Goal: Find contact information: Find contact information

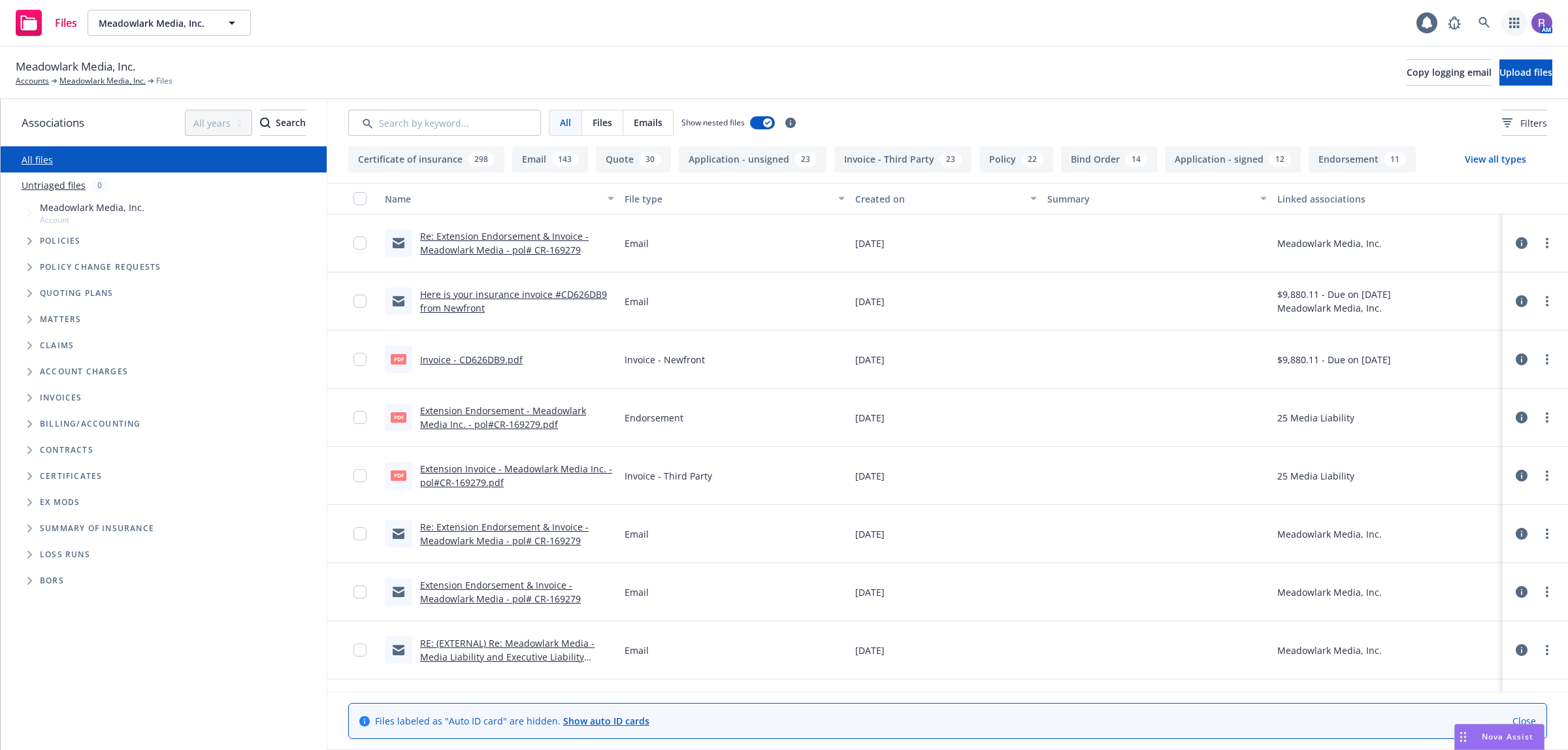
click at [1510, 18] on icon "button" at bounding box center [1514, 22] width 9 height 10
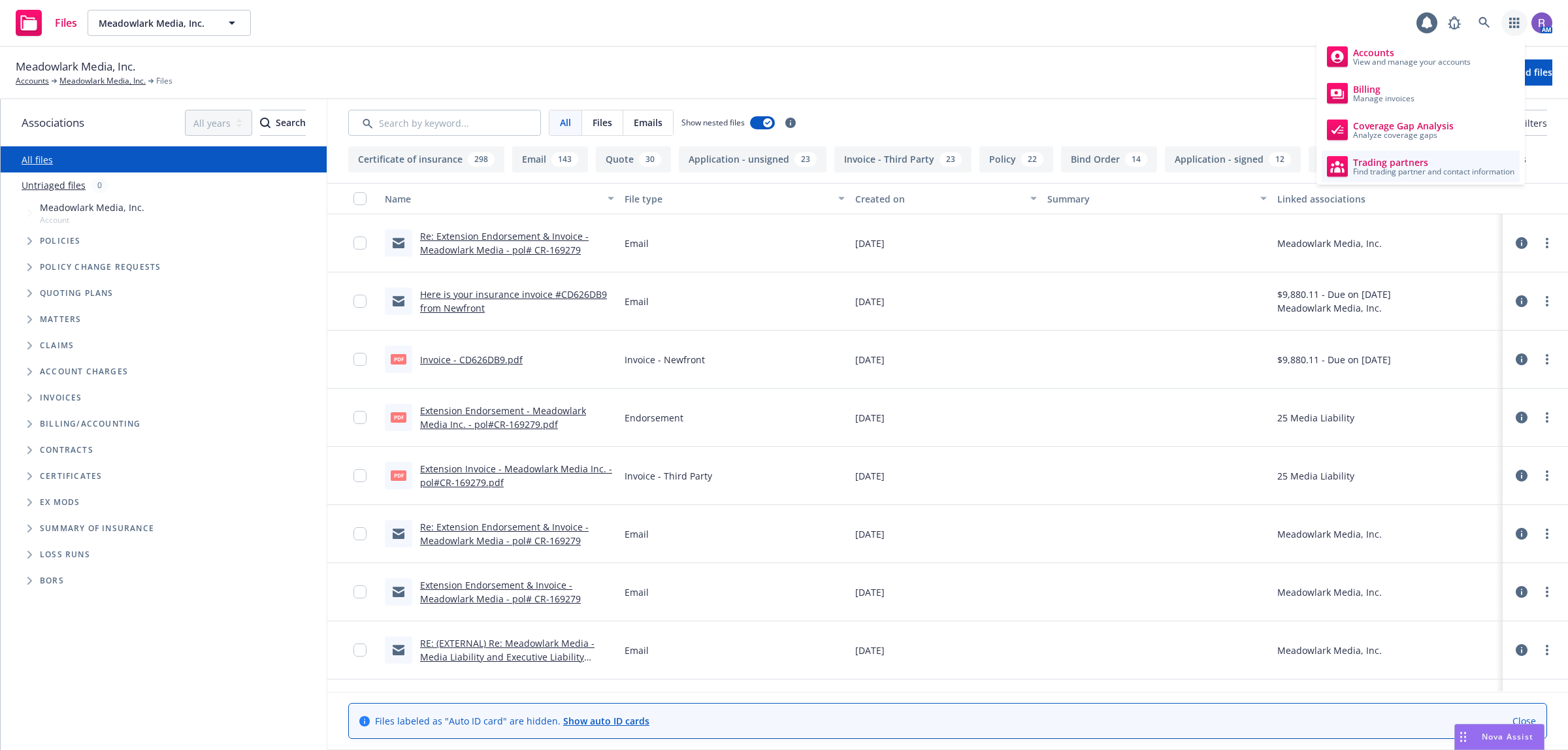
click at [1405, 172] on span "Find trading partner and contact information" at bounding box center [1434, 172] width 162 height 8
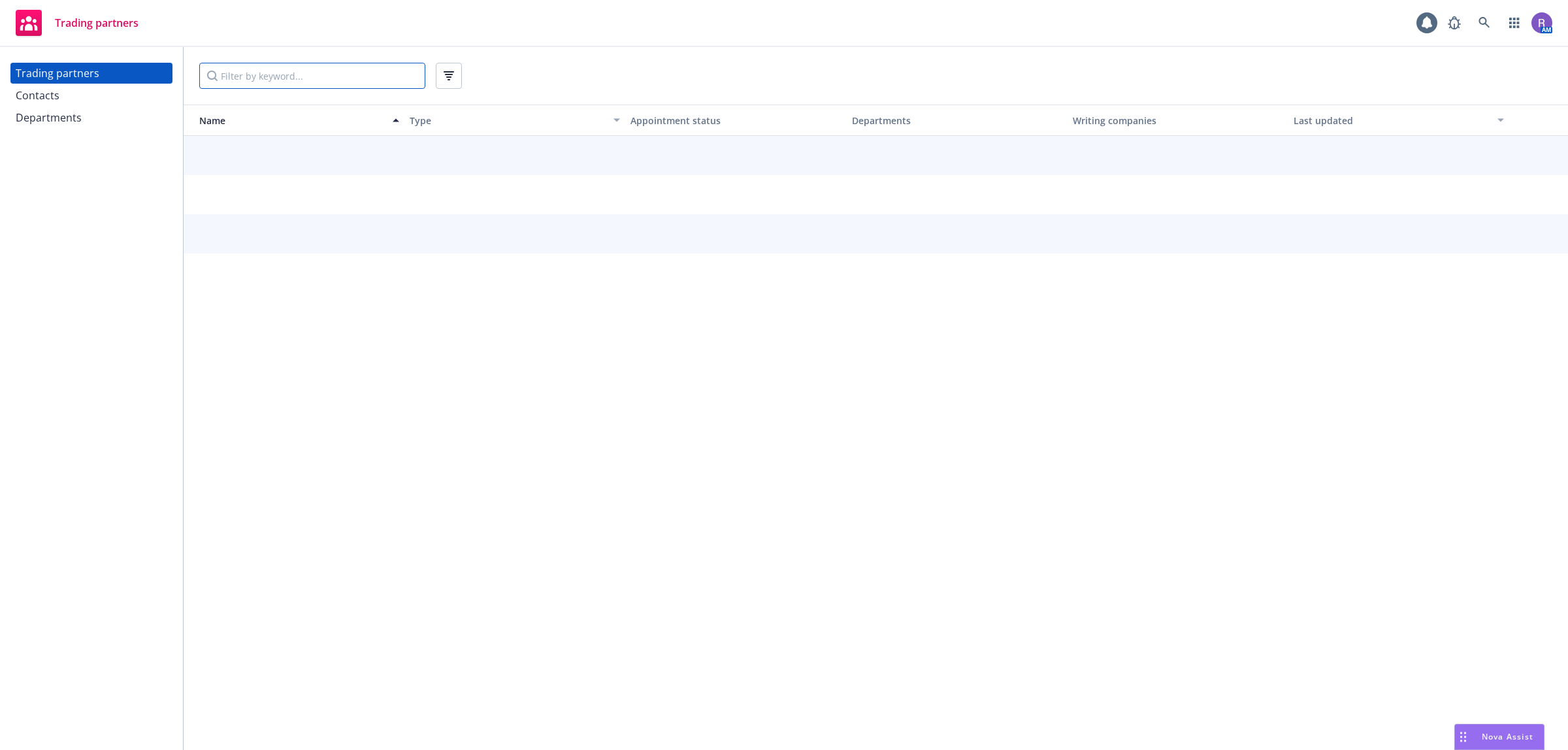
click at [258, 76] on input "Filter by keyword..." at bounding box center [313, 76] width 226 height 26
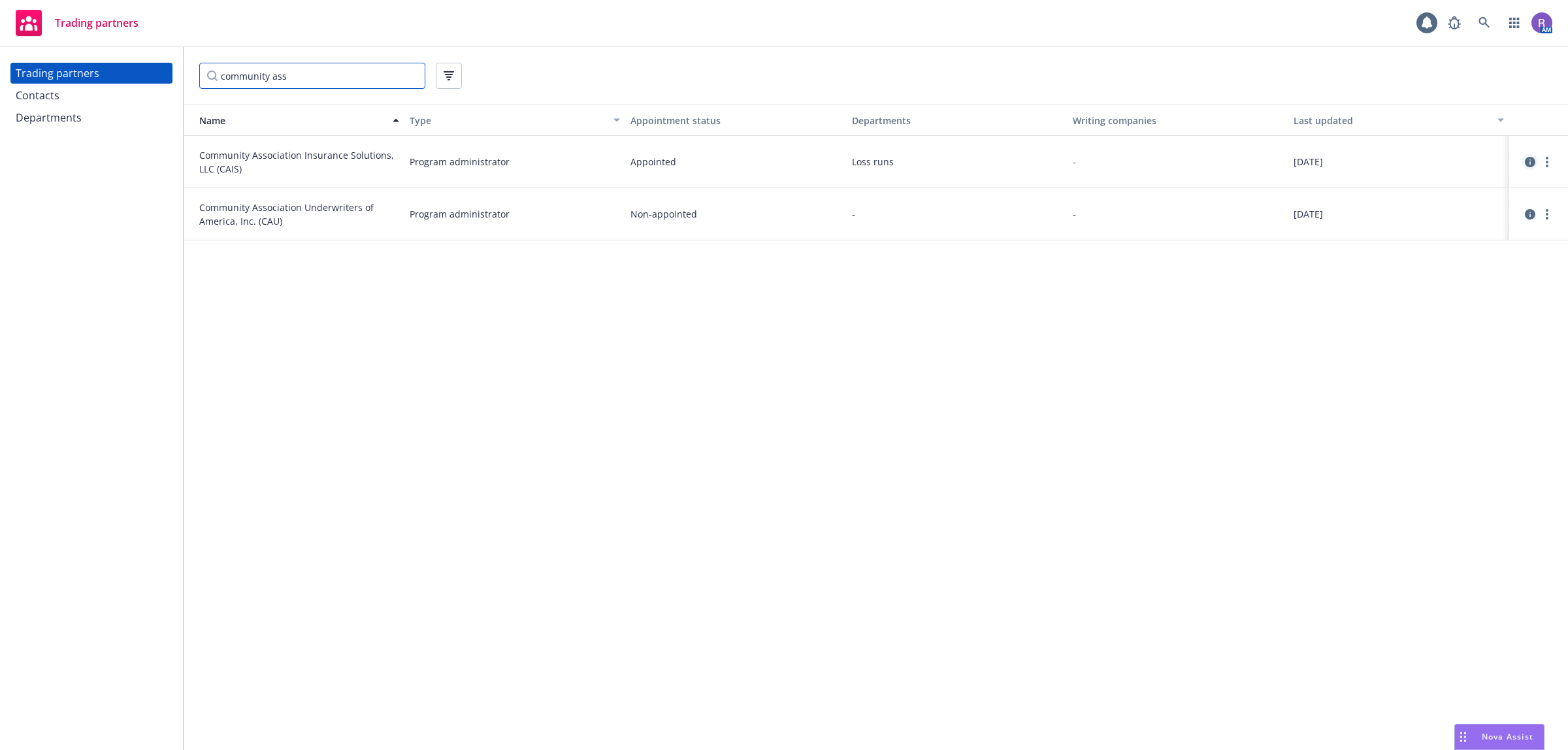
type input "community ass"
drag, startPoint x: 1524, startPoint y: 158, endPoint x: 1433, endPoint y: 304, distance: 172.0
click at [1380, 360] on div "Name Type Appointment status Departments Writing companies Last updated Communi…" at bounding box center [875, 427] width 1385 height 646
click at [1529, 216] on icon "circleInformation" at bounding box center [1530, 214] width 10 height 10
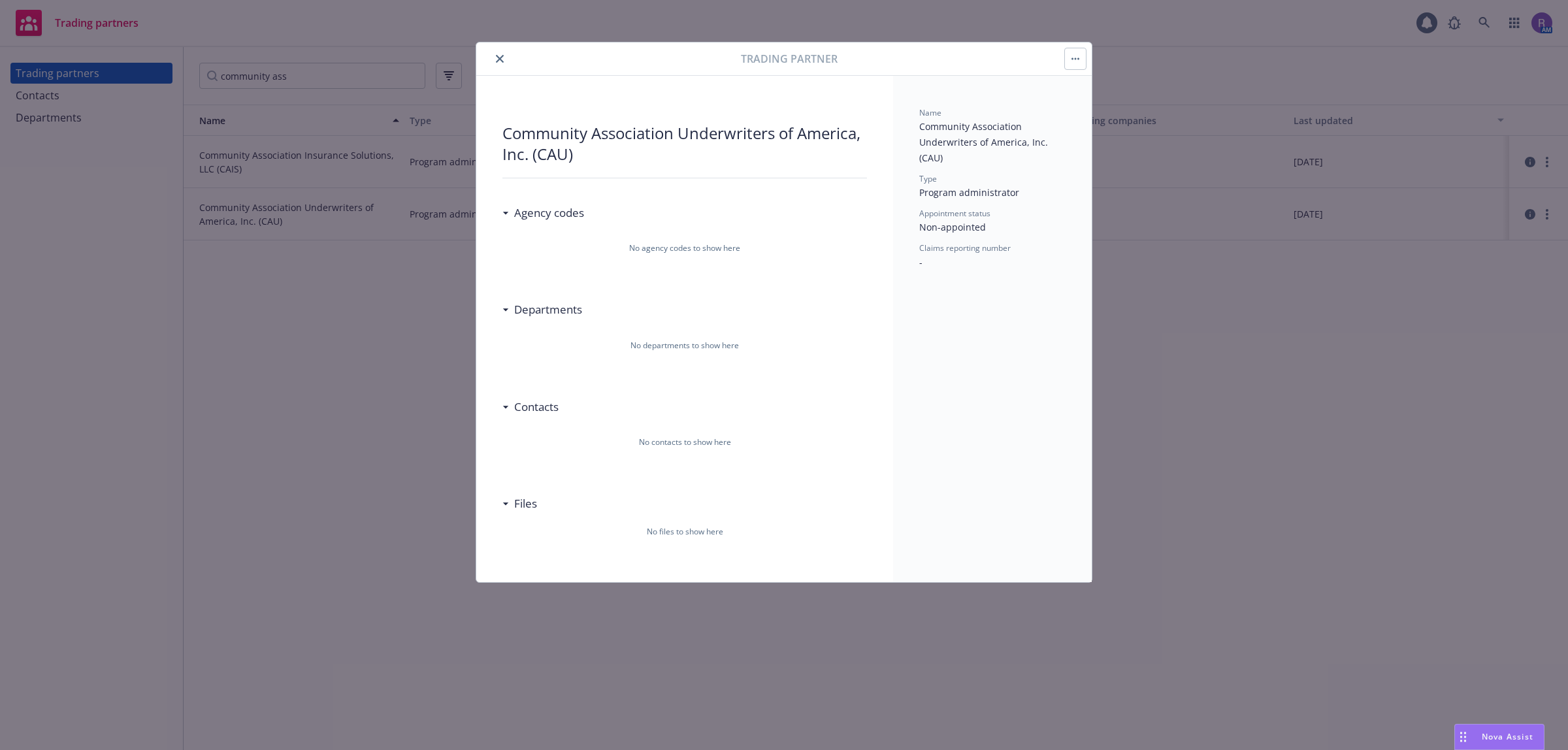
click at [501, 57] on icon "close" at bounding box center [500, 59] width 8 height 8
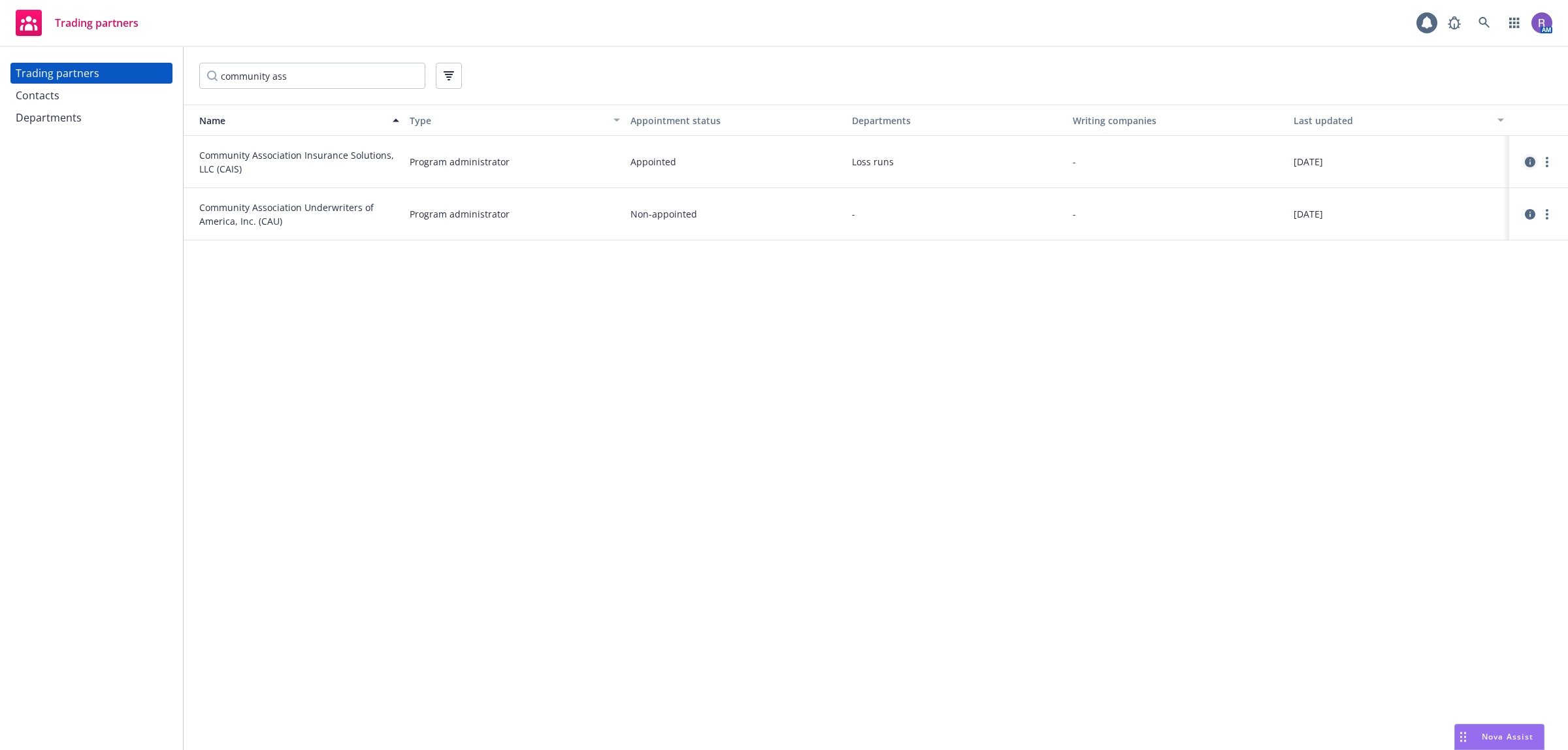
click at [1534, 162] on icon "circleInformation" at bounding box center [1530, 162] width 10 height 10
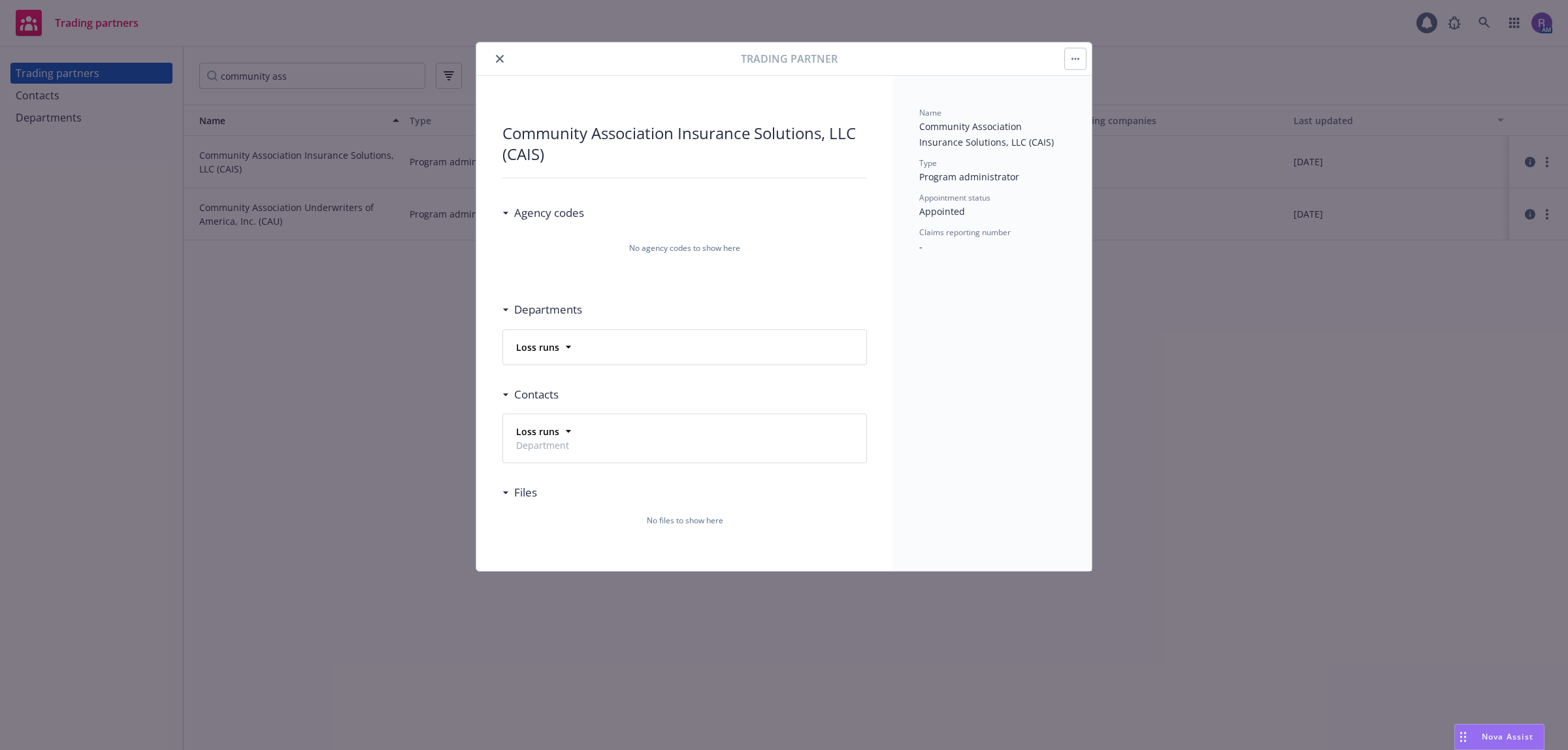
click at [566, 425] on div "Loss runs Department" at bounding box center [541, 438] width 61 height 32
click at [564, 343] on icon at bounding box center [568, 346] width 13 height 13
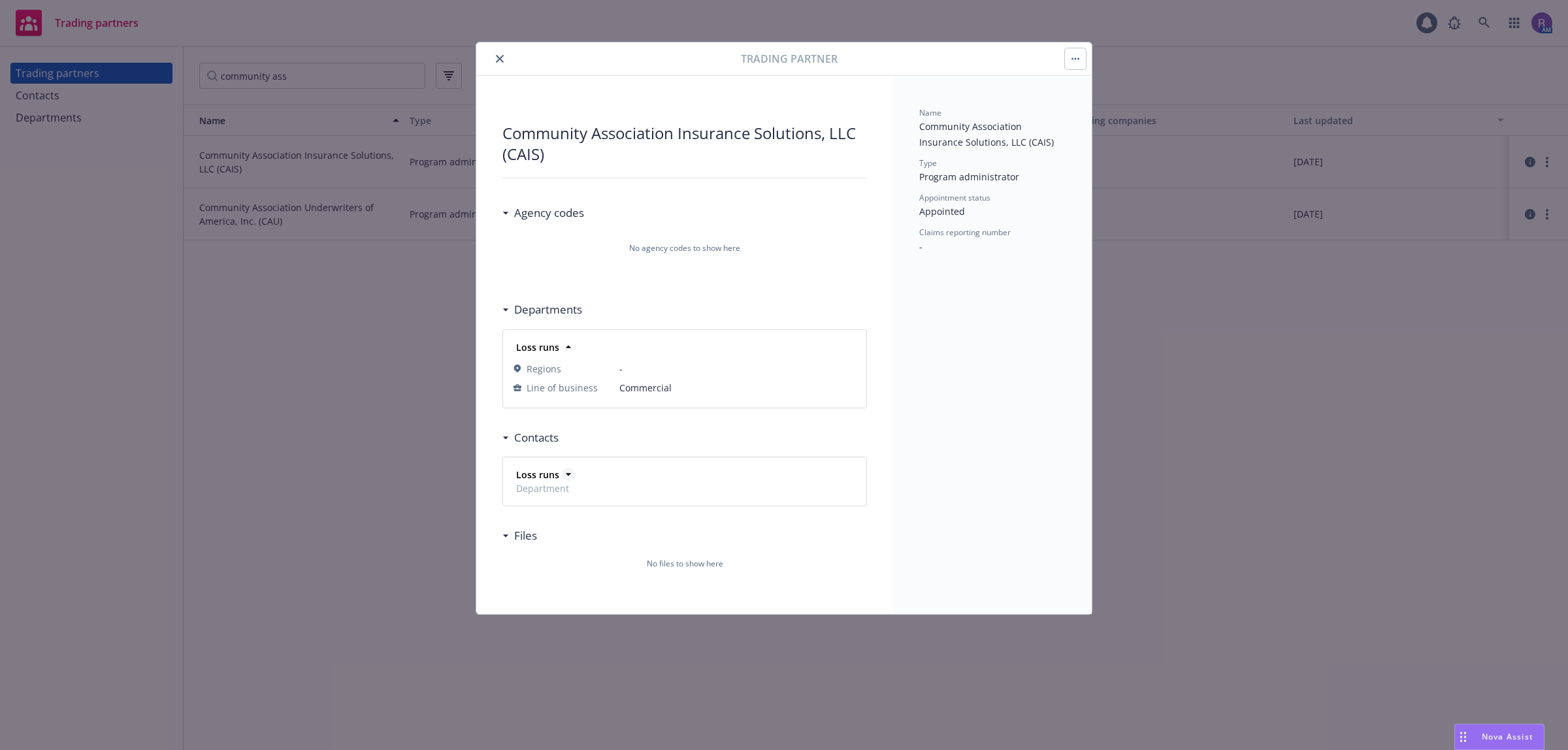
click at [566, 471] on icon at bounding box center [568, 474] width 13 height 13
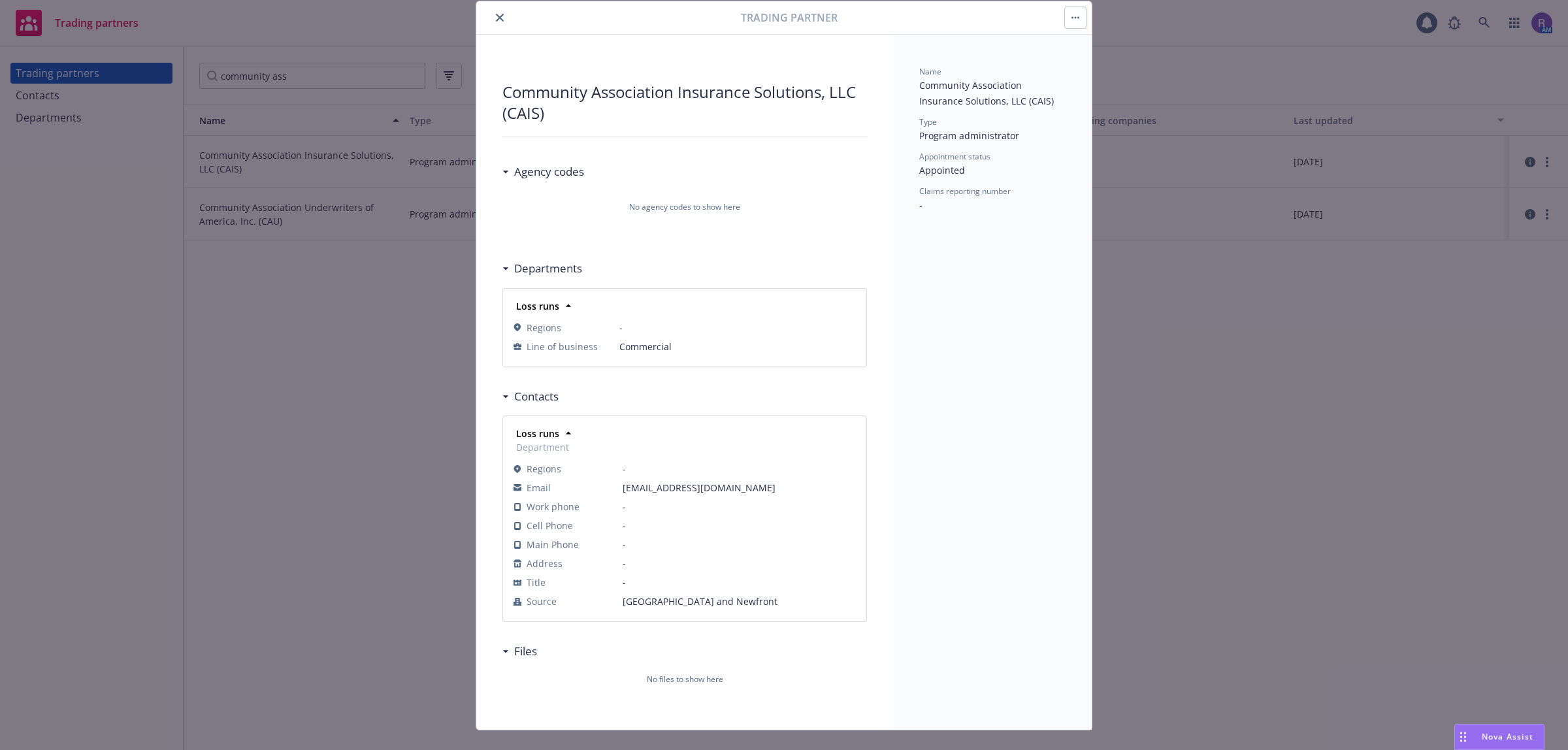
scroll to position [64, 0]
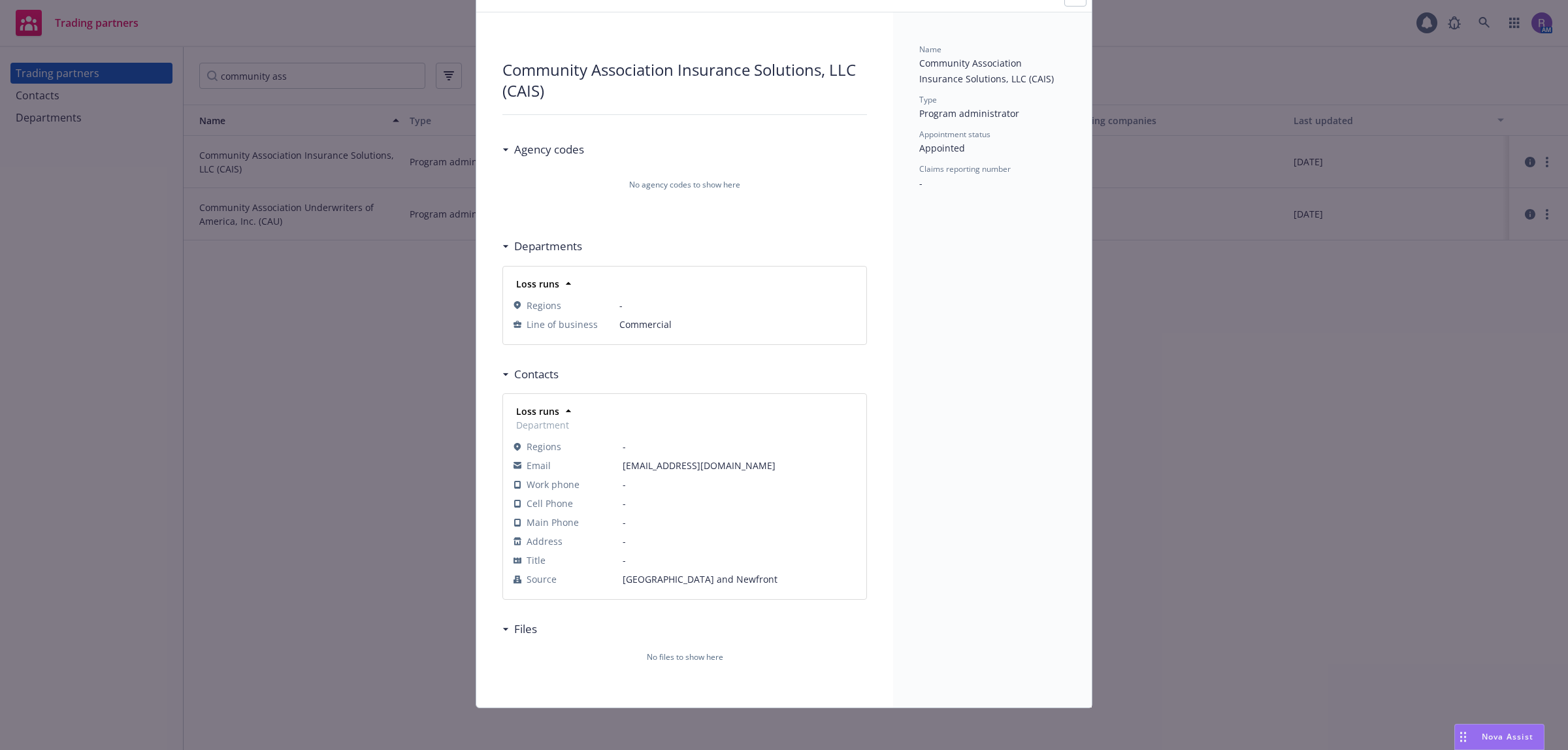
click at [651, 465] on span "cais@mgalive.com" at bounding box center [739, 465] width 233 height 14
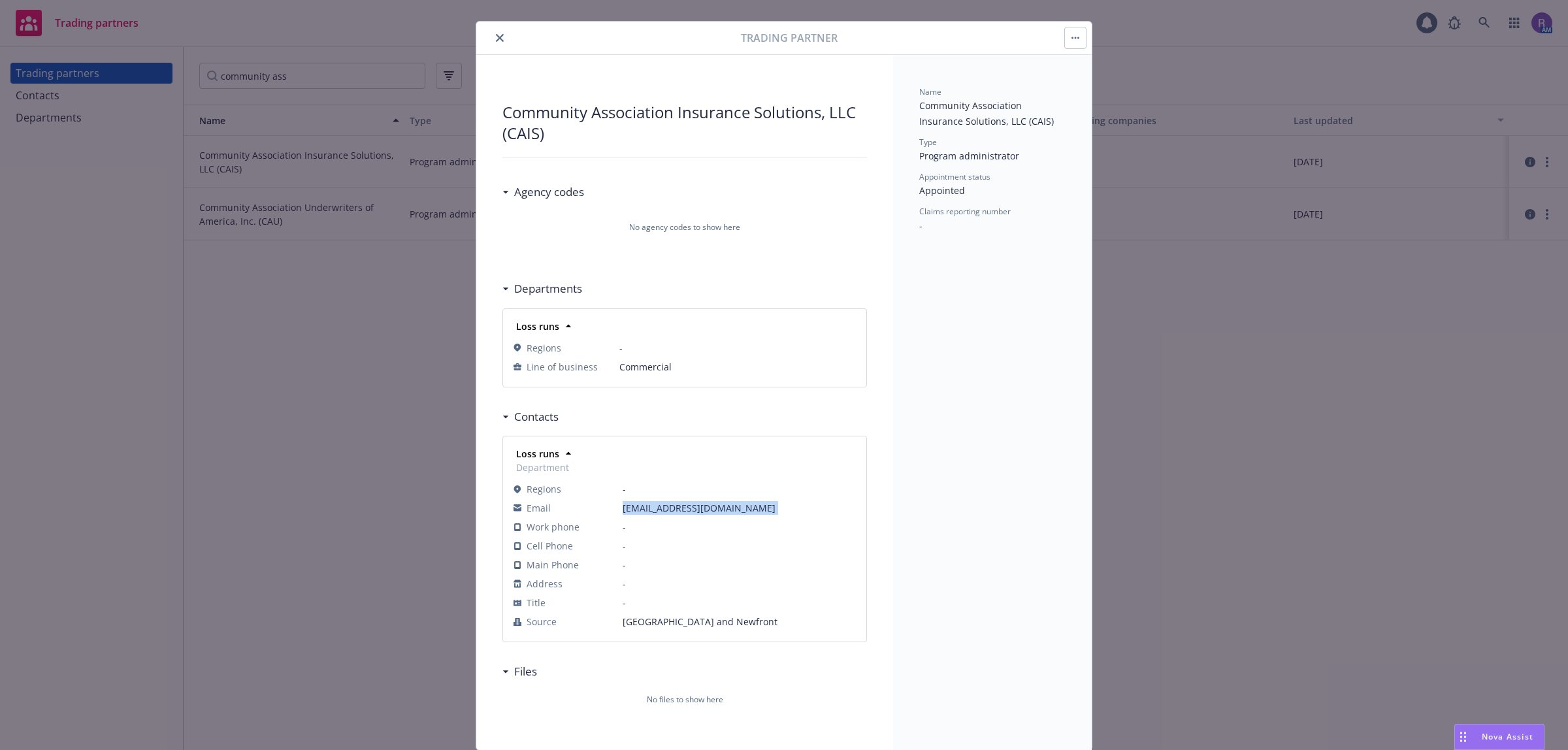
scroll to position [0, 0]
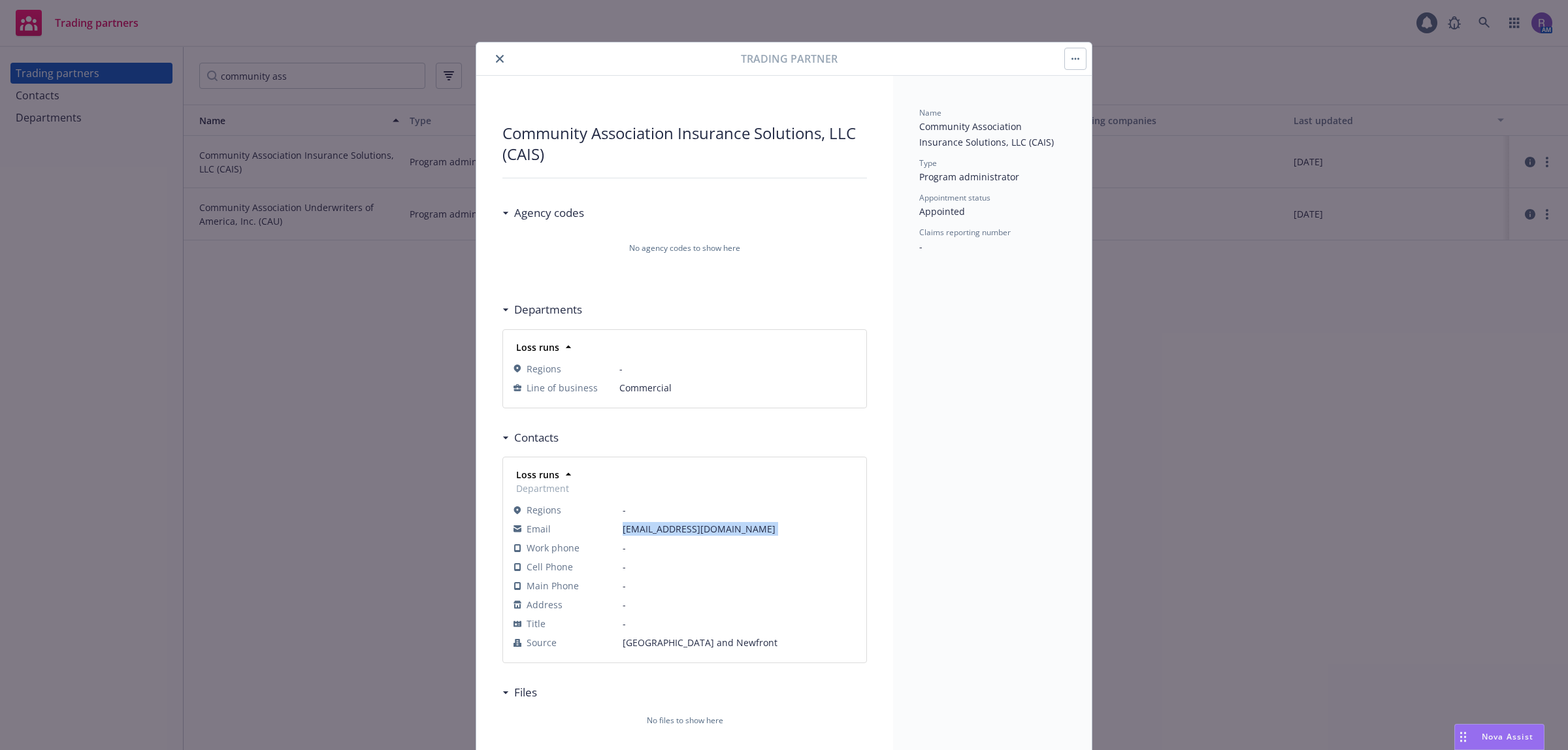
click at [492, 53] on button "close" at bounding box center [499, 58] width 16 height 16
